Goal: Contribute content: Contribute content

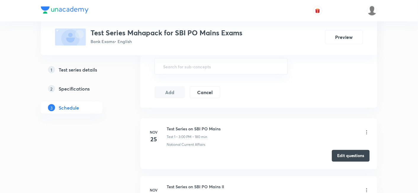
scroll to position [233, 0]
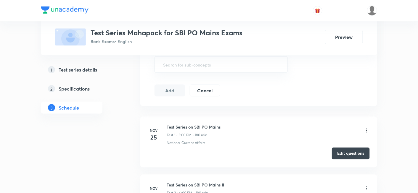
click at [348, 150] on button "Edit questions" at bounding box center [351, 153] width 38 height 12
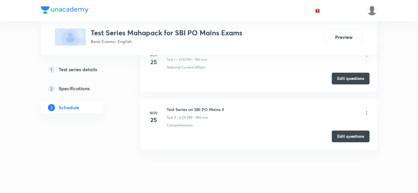
scroll to position [311, 0]
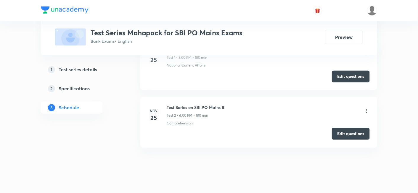
click at [351, 130] on button "Edit questions" at bounding box center [351, 134] width 38 height 12
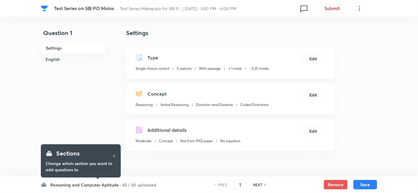
click at [96, 183] on h6 "Reasoning and Computer Aptitude ·" at bounding box center [85, 184] width 71 height 6
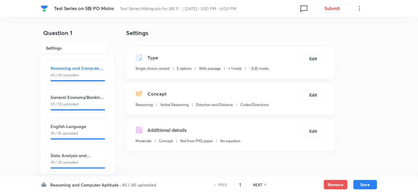
click at [71, 155] on h6 "Data Analysis and Interpretation" at bounding box center [78, 155] width 54 height 6
type input "126"
checkbox input "false"
checkbox input "true"
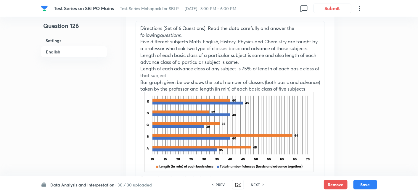
scroll to position [191, 0]
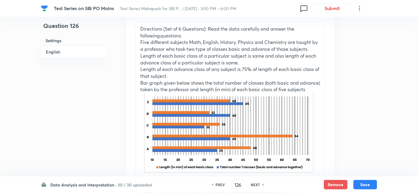
click at [254, 185] on h6 "NEXT" at bounding box center [255, 184] width 9 height 5
type input "127"
checkbox input "false"
checkbox input "true"
click at [254, 185] on h6 "NEXT" at bounding box center [255, 184] width 9 height 5
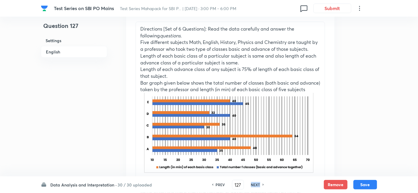
type input "128"
checkbox input "true"
checkbox input "false"
click at [254, 185] on h6 "NEXT" at bounding box center [255, 184] width 9 height 5
type input "129"
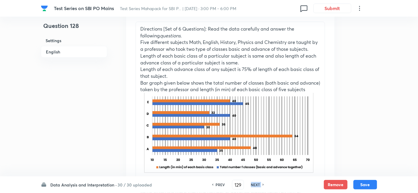
checkbox input "false"
checkbox input "true"
click at [254, 185] on h6 "NEXT" at bounding box center [255, 184] width 9 height 5
type input "130"
checkbox input "false"
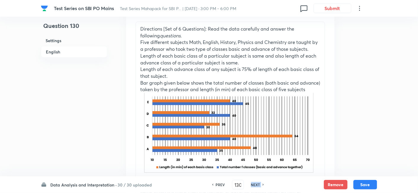
click at [254, 185] on h6 "NEXT" at bounding box center [255, 184] width 9 height 5
checkbox input "false"
type input "131"
click at [254, 185] on h6 "NEXT" at bounding box center [255, 184] width 9 height 5
checkbox input "false"
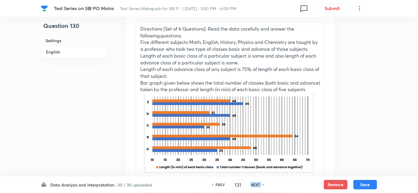
type input "132"
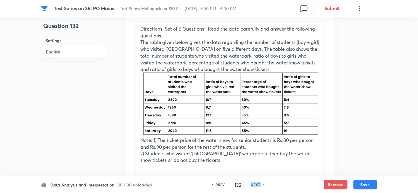
click at [254, 185] on h6 "NEXT" at bounding box center [255, 184] width 9 height 5
checkbox input "false"
type input "133"
click at [254, 185] on h6 "NEXT" at bounding box center [255, 184] width 9 height 5
checkbox input "false"
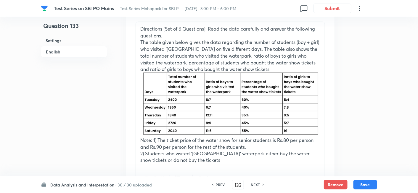
type input "134"
click at [254, 185] on h6 "NEXT" at bounding box center [255, 184] width 9 height 5
checkbox input "false"
type input "135"
click at [254, 185] on h6 "NEXT" at bounding box center [255, 184] width 9 height 5
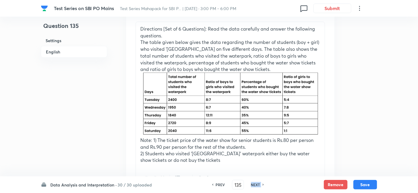
checkbox input "false"
type input "136"
checkbox input "true"
click at [254, 185] on h6 "NEXT" at bounding box center [255, 184] width 9 height 5
type input "137"
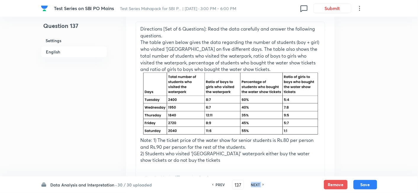
checkbox input "true"
checkbox input "false"
click at [254, 185] on h6 "NEXT" at bounding box center [255, 184] width 9 height 5
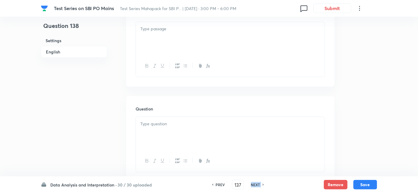
checkbox input "false"
type input "138"
checkbox input "true"
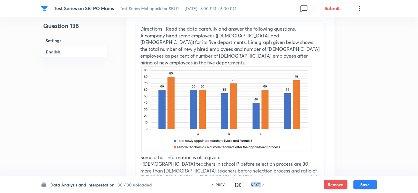
click at [254, 185] on h6 "NEXT" at bounding box center [255, 184] width 9 height 5
type input "139"
checkbox input "true"
checkbox input "false"
click at [254, 185] on h6 "NEXT" at bounding box center [255, 184] width 9 height 5
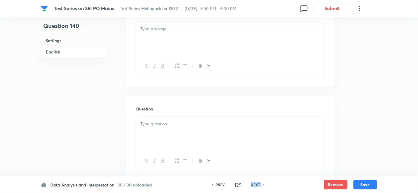
checkbox input "false"
type input "140"
checkbox input "true"
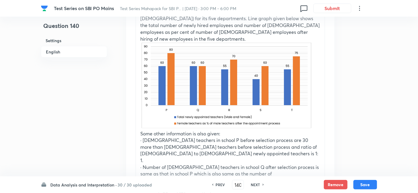
scroll to position [213, 0]
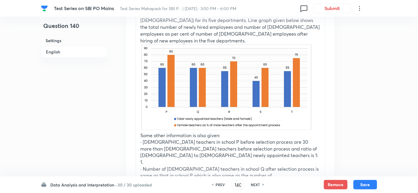
click at [254, 183] on h6 "NEXT" at bounding box center [255, 184] width 9 height 5
type input "141"
checkbox input "false"
click at [254, 183] on h6 "NEXT" at bounding box center [255, 184] width 9 height 5
checkbox input "false"
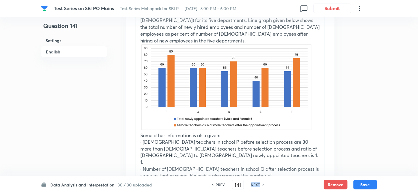
type input "142"
checkbox input "true"
click at [254, 183] on h6 "NEXT" at bounding box center [255, 184] width 9 height 5
type input "143"
checkbox input "true"
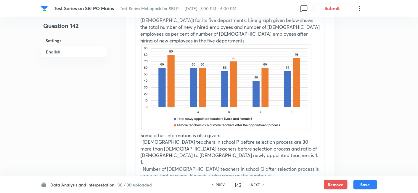
checkbox input "false"
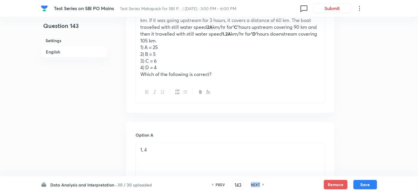
click at [254, 183] on h6 "NEXT" at bounding box center [255, 184] width 9 height 5
checkbox input "false"
type input "144"
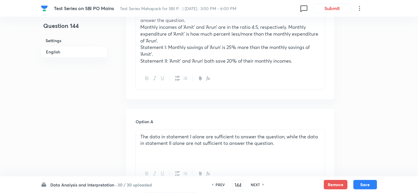
click at [254, 183] on h6 "NEXT" at bounding box center [255, 184] width 9 height 5
checkbox input "false"
type input "145"
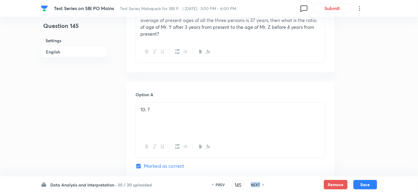
click at [254, 183] on h6 "NEXT" at bounding box center [255, 184] width 9 height 5
checkbox input "false"
type input "146"
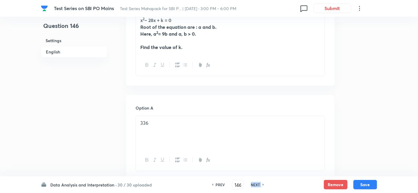
click at [254, 183] on h6 "NEXT" at bounding box center [255, 184] width 9 height 5
checkbox input "false"
type input "147"
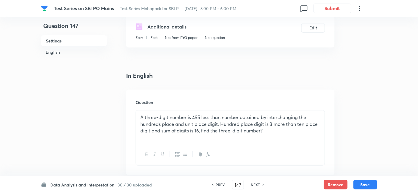
scroll to position [99, 0]
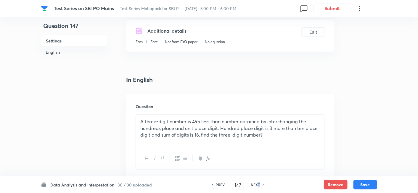
click at [258, 182] on div "PREV 147 ​ NEXT" at bounding box center [238, 183] width 76 height 9
click at [258, 182] on h6 "NEXT" at bounding box center [255, 184] width 9 height 5
checkbox input "false"
type input "148"
click at [258, 182] on h6 "NEXT" at bounding box center [255, 184] width 9 height 5
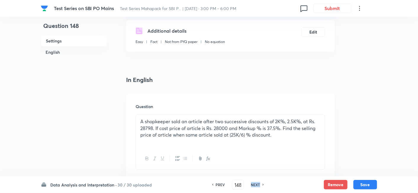
checkbox input "false"
type input "149"
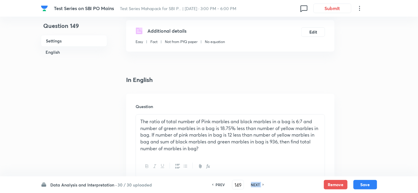
click at [258, 182] on h6 "NEXT" at bounding box center [255, 184] width 9 height 5
checkbox input "false"
type input "150"
click at [258, 182] on h6 "NEXT" at bounding box center [255, 184] width 9 height 5
checkbox input "false"
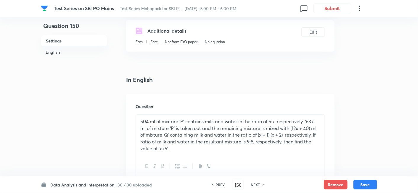
type input "151"
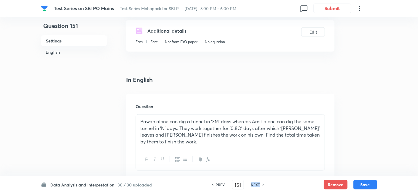
click at [258, 182] on h6 "NEXT" at bounding box center [255, 184] width 9 height 5
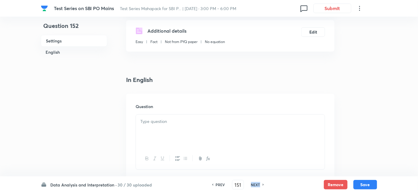
checkbox input "false"
type input "152"
click at [258, 182] on h6 "NEXT" at bounding box center [255, 184] width 9 height 5
checkbox input "false"
type input "153"
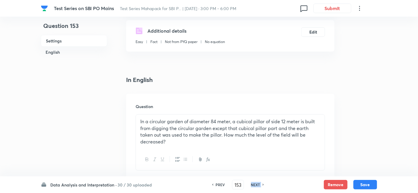
click at [258, 182] on h6 "NEXT" at bounding box center [255, 184] width 9 height 5
checkbox input "false"
type input "154"
click at [258, 182] on h6 "NEXT" at bounding box center [255, 184] width 9 height 5
checkbox input "false"
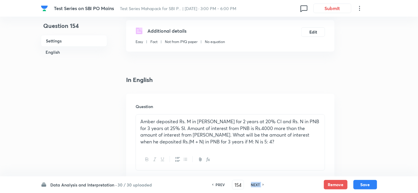
type input "155"
checkbox input "true"
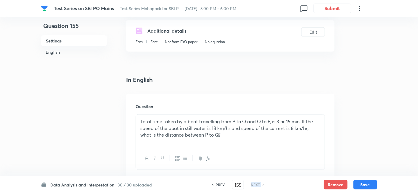
click at [258, 182] on h6 "NEXT" at bounding box center [255, 184] width 9 height 5
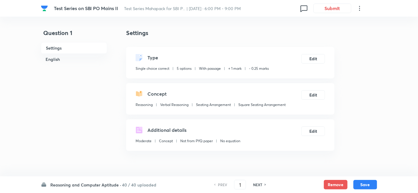
scroll to position [89, 0]
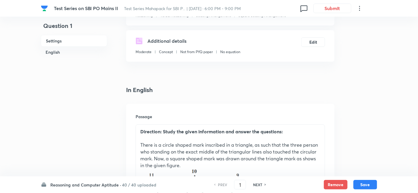
click at [131, 183] on h6 "40 / 40 uploaded" at bounding box center [139, 184] width 34 height 6
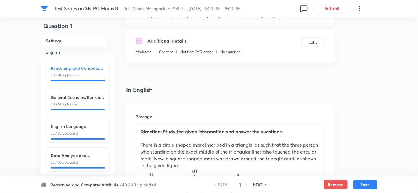
click at [85, 153] on h6 "Data Analysis and Interpretation" at bounding box center [78, 155] width 54 height 6
type input "126"
checkbox input "false"
checkbox input "true"
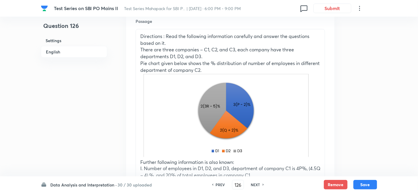
scroll to position [184, 0]
click at [254, 185] on h6 "NEXT" at bounding box center [255, 184] width 9 height 5
type input "127"
checkbox input "true"
checkbox input "false"
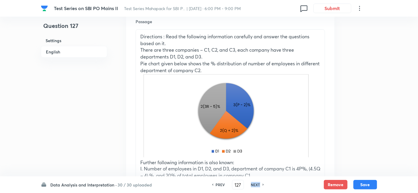
click at [254, 185] on h6 "NEXT" at bounding box center [255, 184] width 9 height 5
checkbox input "false"
type input "128"
checkbox input "true"
click at [254, 185] on h6 "NEXT" at bounding box center [255, 184] width 9 height 5
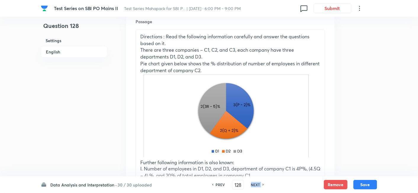
type input "129"
checkbox input "true"
checkbox input "false"
click at [254, 185] on h6 "NEXT" at bounding box center [255, 184] width 9 height 5
checkbox input "false"
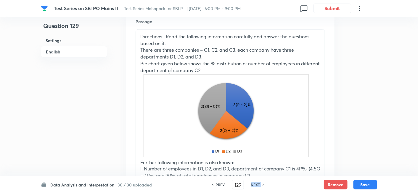
type input "130"
checkbox input "true"
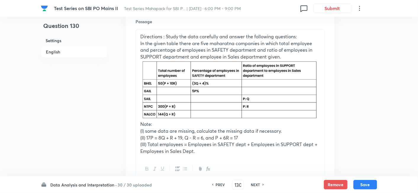
click at [254, 185] on h6 "NEXT" at bounding box center [255, 184] width 9 height 5
type input "131"
checkbox input "true"
checkbox input "false"
click at [254, 185] on h6 "NEXT" at bounding box center [255, 184] width 9 height 5
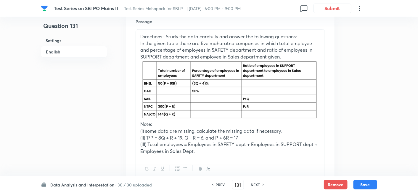
checkbox input "false"
type input "132"
click at [254, 185] on h6 "NEXT" at bounding box center [255, 184] width 9 height 5
checkbox input "false"
type input "133"
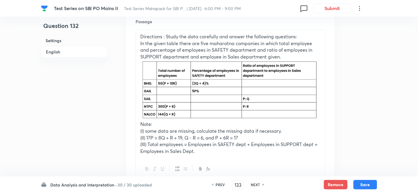
checkbox input "true"
click at [254, 185] on h6 "NEXT" at bounding box center [255, 184] width 9 height 5
type input "134"
checkbox input "false"
checkbox input "true"
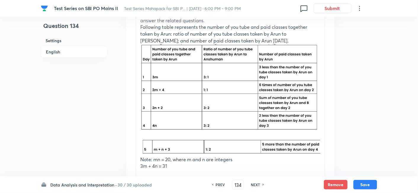
scroll to position [204, 0]
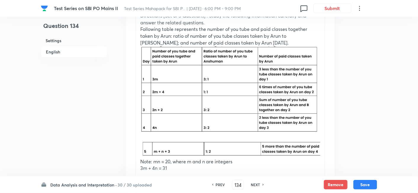
click at [261, 184] on div "NEXT" at bounding box center [257, 184] width 16 height 5
type input "135"
checkbox input "false"
checkbox input "true"
click at [261, 184] on div "NEXT" at bounding box center [257, 184] width 16 height 5
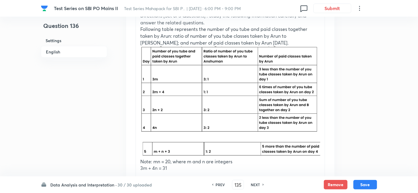
type input "136"
checkbox input "true"
checkbox input "false"
click at [261, 184] on div "NEXT" at bounding box center [257, 184] width 16 height 5
checkbox input "false"
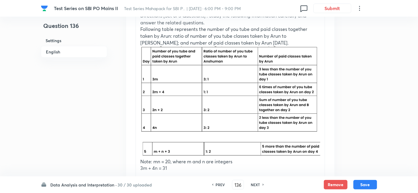
type input "137"
click at [261, 184] on div "NEXT" at bounding box center [257, 184] width 16 height 5
checkbox input "false"
type input "138"
click at [261, 184] on div "NEXT" at bounding box center [257, 184] width 16 height 5
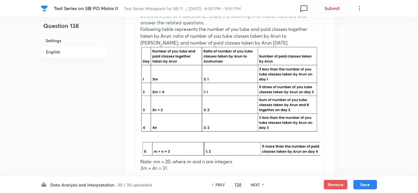
checkbox input "false"
type input "139"
checkbox input "true"
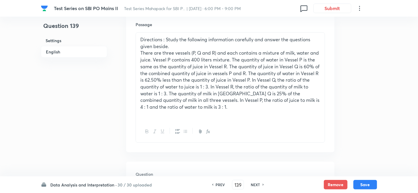
scroll to position [180, 0]
click at [253, 184] on h6 "NEXT" at bounding box center [255, 184] width 9 height 5
type input "140"
checkbox input "true"
click at [253, 184] on h6 "NEXT" at bounding box center [255, 184] width 9 height 5
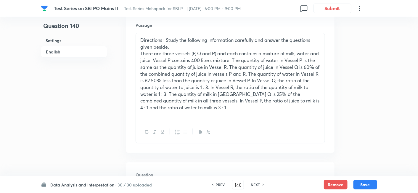
type input "141"
checkbox input "false"
click at [253, 184] on h6 "NEXT" at bounding box center [255, 184] width 9 height 5
checkbox input "false"
type input "142"
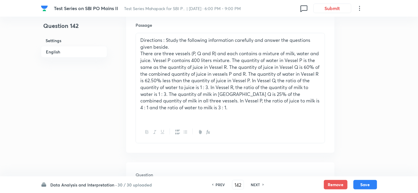
click at [253, 184] on h6 "NEXT" at bounding box center [255, 184] width 9 height 5
checkbox input "false"
type input "143"
click at [253, 184] on h6 "NEXT" at bounding box center [255, 184] width 9 height 5
checkbox input "false"
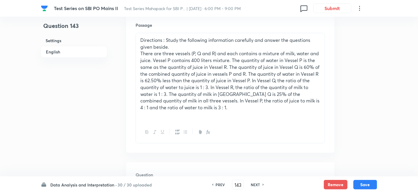
type input "144"
click at [253, 184] on h6 "NEXT" at bounding box center [255, 184] width 9 height 5
checkbox input "false"
type input "145"
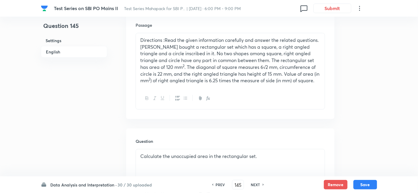
click at [253, 184] on h6 "NEXT" at bounding box center [255, 184] width 9 height 5
checkbox input "false"
type input "146"
checkbox input "true"
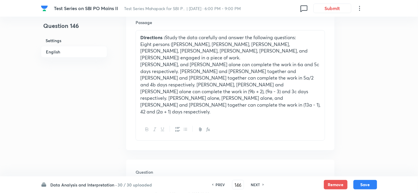
scroll to position [183, 0]
click at [216, 183] on h6 "PREV" at bounding box center [220, 184] width 9 height 5
type input "145"
checkbox input "true"
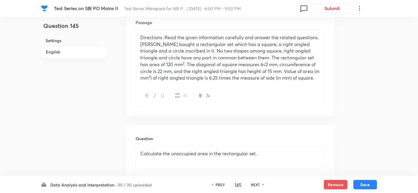
click at [261, 185] on div "NEXT" at bounding box center [257, 184] width 16 height 5
type input "146"
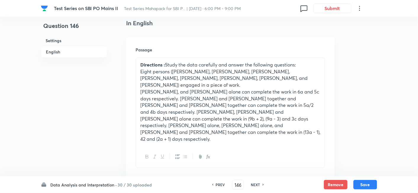
scroll to position [155, 0]
click at [262, 186] on div "NEXT" at bounding box center [257, 184] width 16 height 5
checkbox input "false"
type input "147"
checkbox input "true"
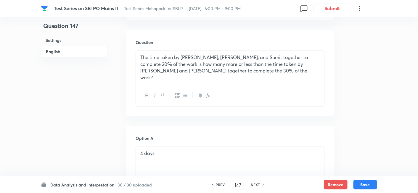
scroll to position [312, 0]
click at [257, 184] on h6 "NEXT" at bounding box center [255, 184] width 9 height 5
type input "148"
checkbox input "false"
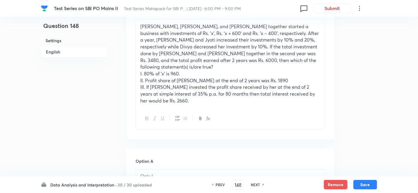
scroll to position [181, 0]
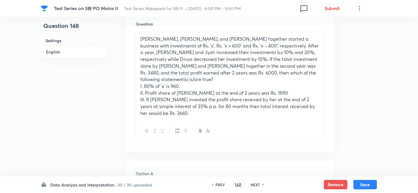
click at [253, 183] on h6 "NEXT" at bounding box center [255, 184] width 9 height 5
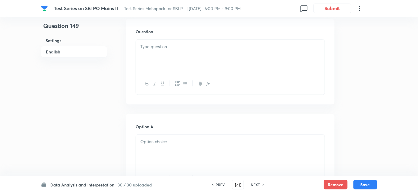
checkbox input "false"
type input "149"
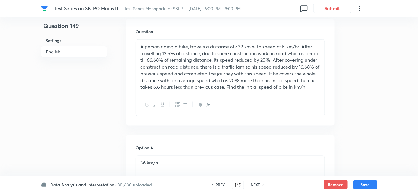
click at [253, 183] on h6 "NEXT" at bounding box center [255, 184] width 9 height 5
checkbox input "false"
type input "150"
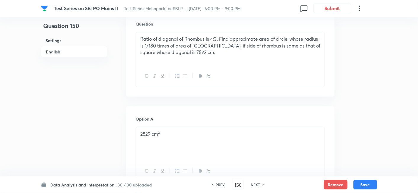
click at [253, 183] on h6 "NEXT" at bounding box center [255, 184] width 9 height 5
checkbox input "false"
type input "151"
checkbox input "true"
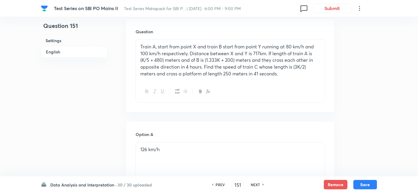
click at [253, 183] on h6 "NEXT" at bounding box center [255, 184] width 9 height 5
type input "152"
checkbox input "true"
checkbox input "false"
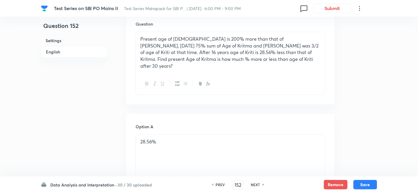
click at [253, 183] on h6 "NEXT" at bounding box center [255, 184] width 9 height 5
type input "153"
checkbox input "false"
checkbox input "true"
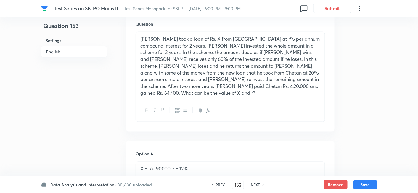
click at [253, 183] on h6 "NEXT" at bounding box center [255, 184] width 9 height 5
type input "154"
checkbox input "false"
checkbox input "true"
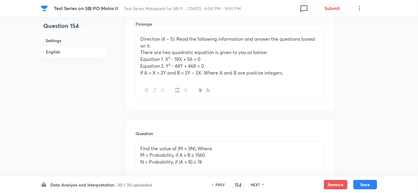
click at [253, 183] on h6 "NEXT" at bounding box center [255, 184] width 9 height 5
type input "155"
checkbox input "true"
checkbox input "false"
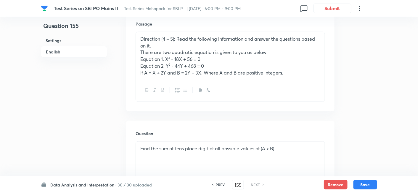
click at [253, 183] on h6 "NEXT" at bounding box center [255, 184] width 9 height 5
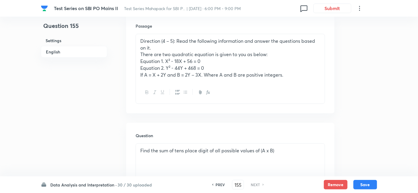
scroll to position [179, 0]
click at [218, 186] on h6 "PREV" at bounding box center [220, 184] width 9 height 5
type input "154"
checkbox input "false"
checkbox input "true"
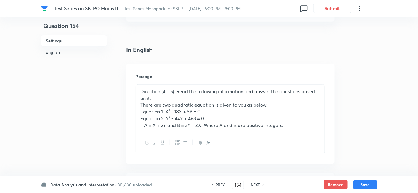
scroll to position [129, 0]
